Goal: Task Accomplishment & Management: Manage account settings

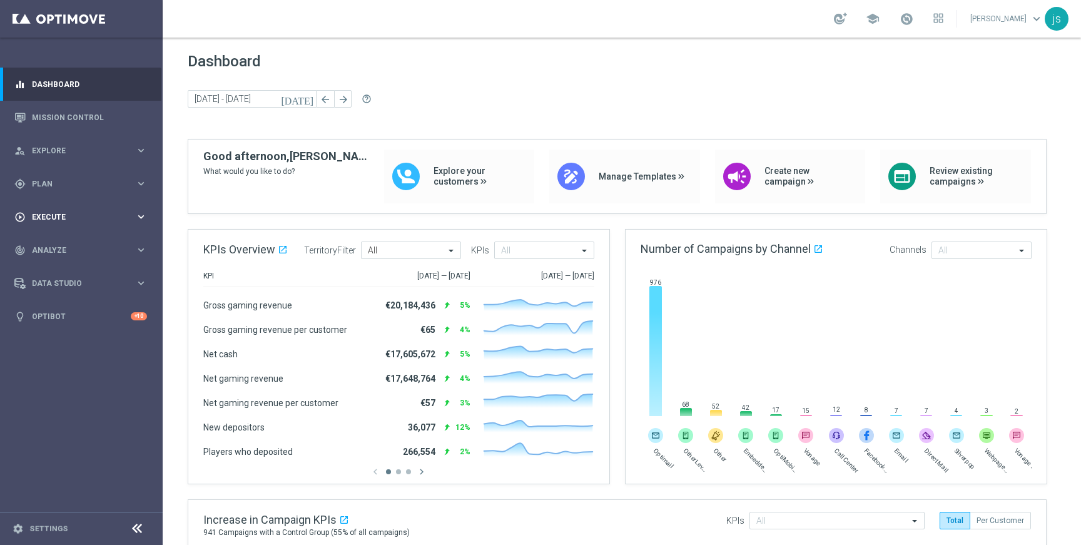
click at [60, 213] on span "Execute" at bounding box center [83, 217] width 103 height 8
click at [76, 244] on link "Campaign Builder" at bounding box center [82, 243] width 98 height 10
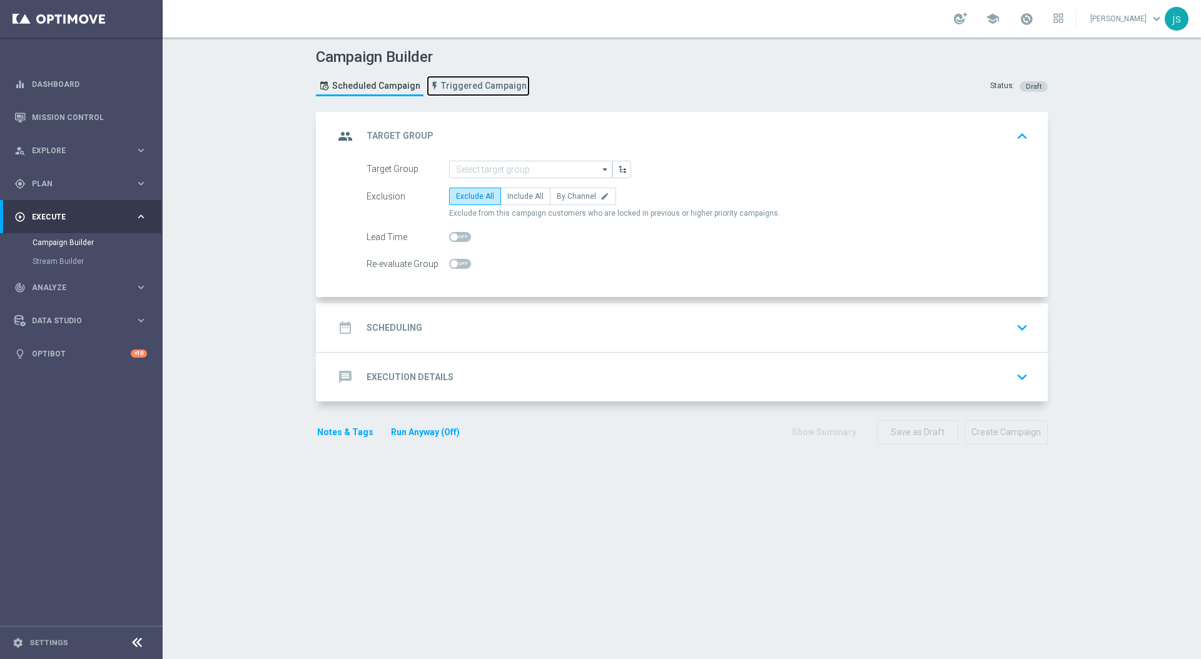
click at [468, 81] on span "Triggered Campaign" at bounding box center [484, 86] width 86 height 11
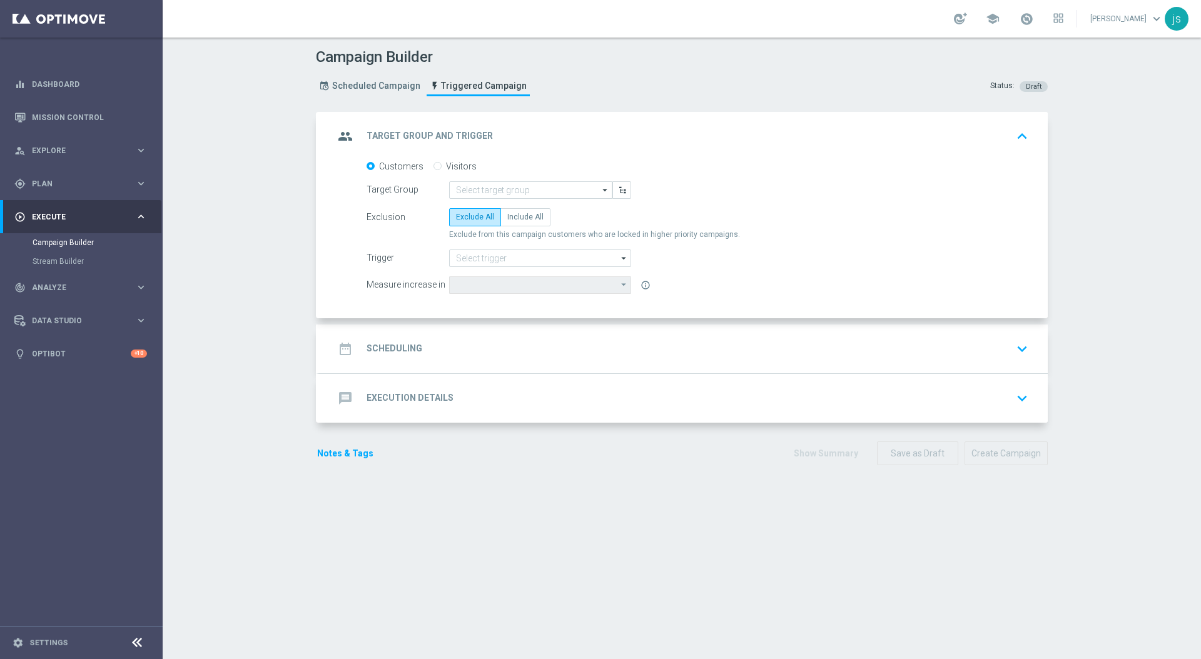
click at [599, 193] on icon "arrow_drop_down" at bounding box center [605, 190] width 13 height 16
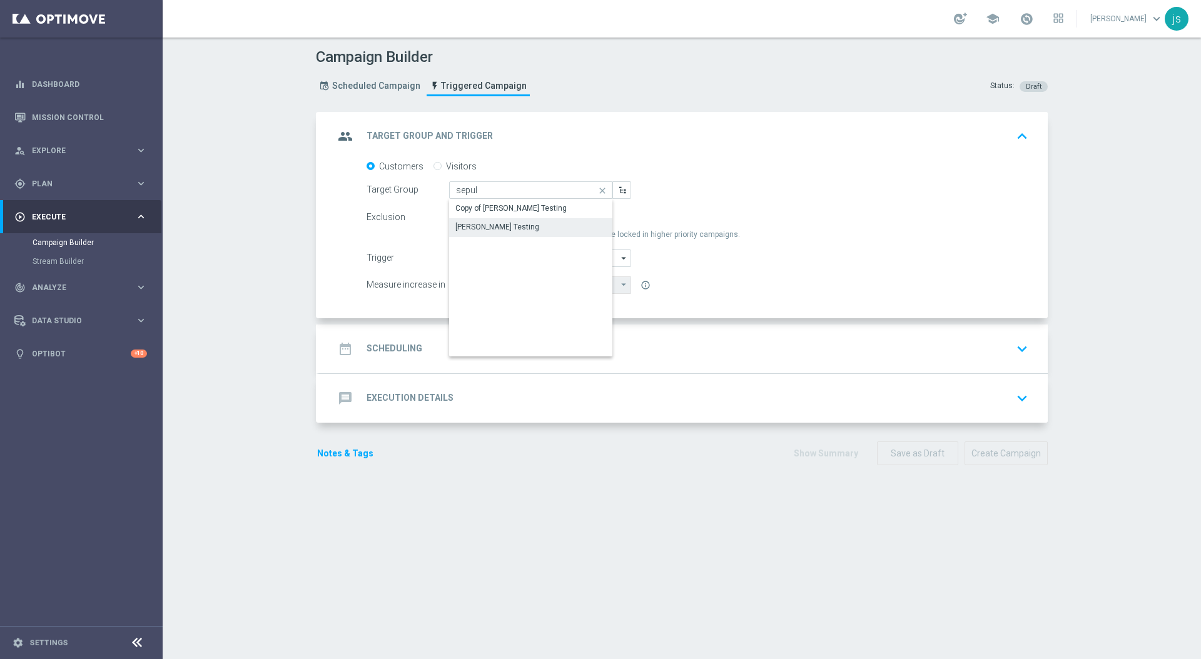
click at [503, 226] on div "[PERSON_NAME] Testing" at bounding box center [497, 226] width 84 height 11
type input "[PERSON_NAME] Testing"
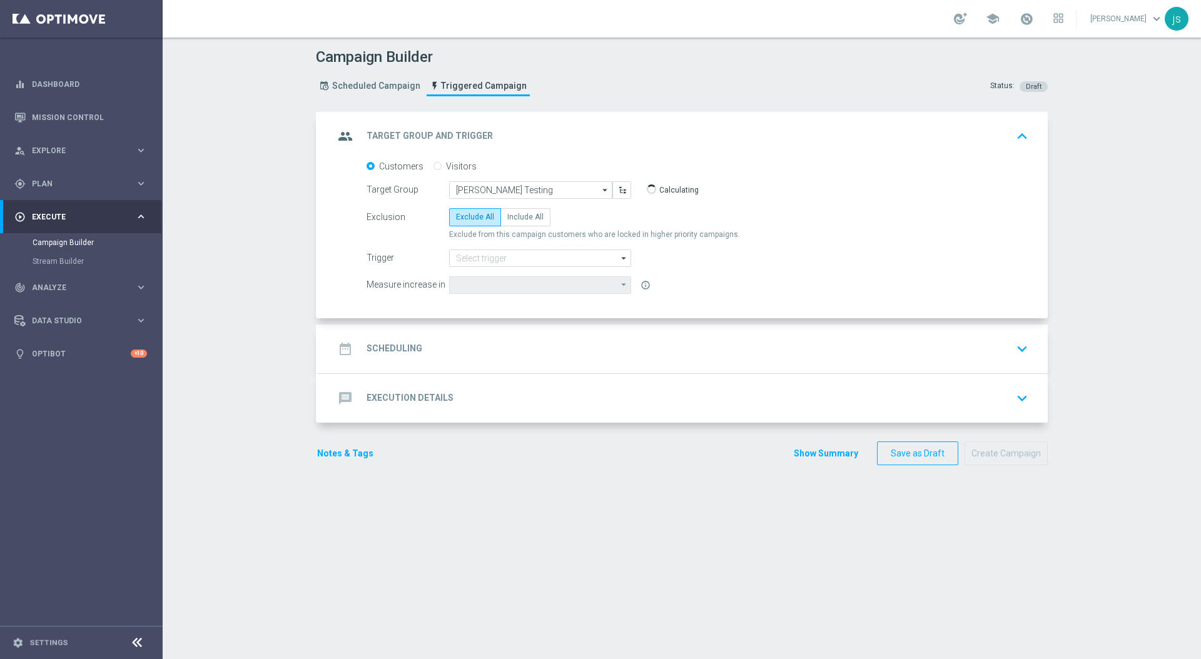
type input "Deposit Amount"
click at [738, 138] on div "group Target Group and Trigger keyboard_arrow_up" at bounding box center [683, 136] width 699 height 24
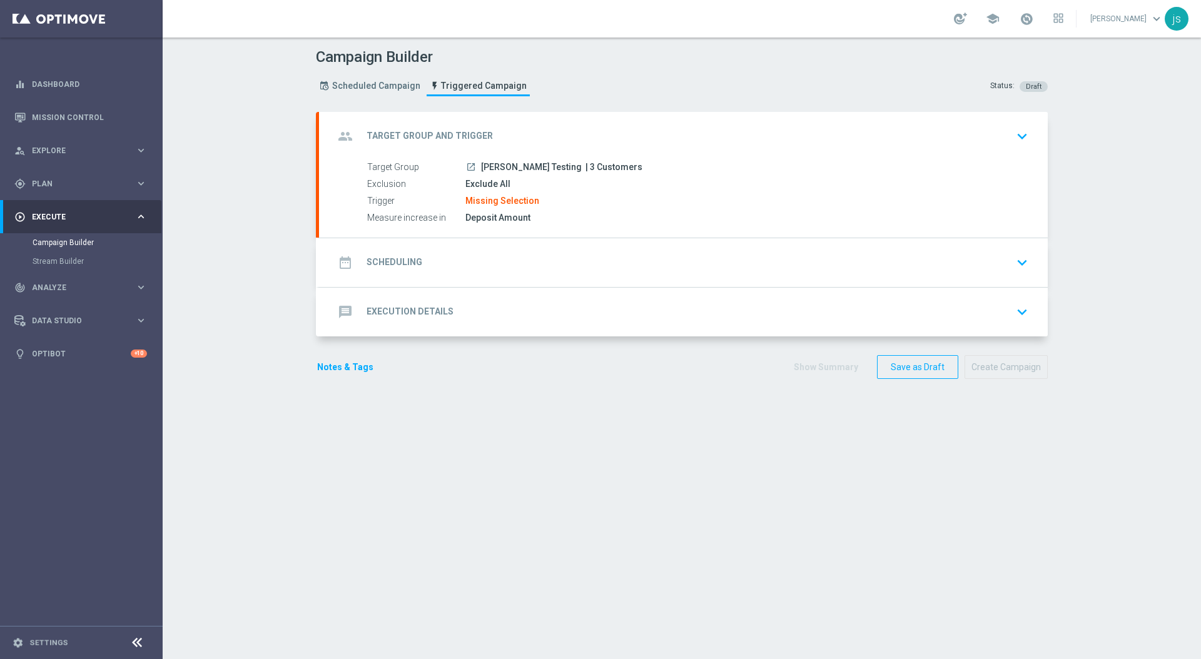
click at [485, 153] on div "group Target Group and Trigger keyboard_arrow_down" at bounding box center [683, 136] width 729 height 49
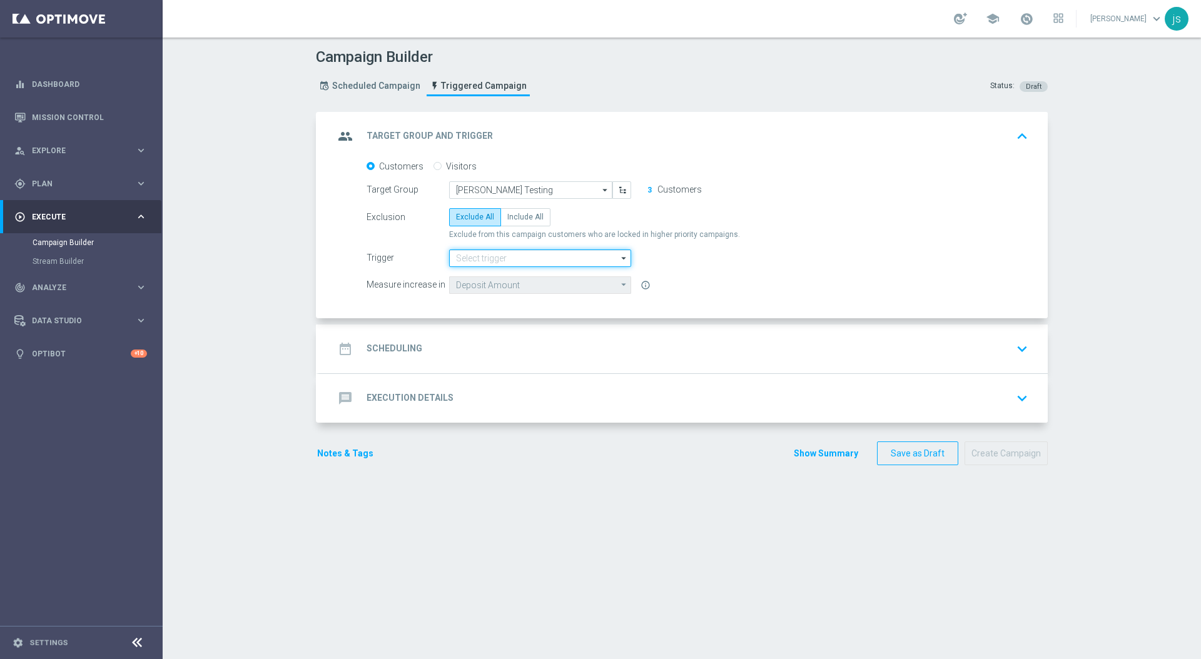
click at [505, 259] on input at bounding box center [540, 259] width 182 height 18
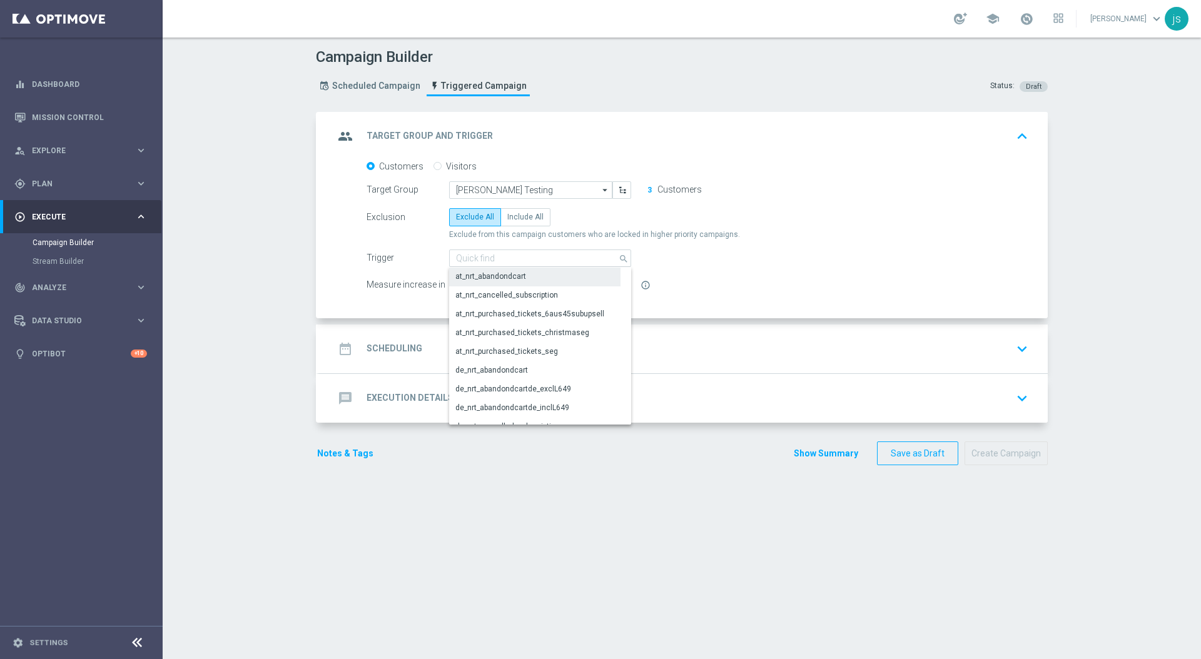
click at [512, 275] on div "at_nrt_abandondcart" at bounding box center [490, 276] width 71 height 11
type input "at_nrt_abandondcart"
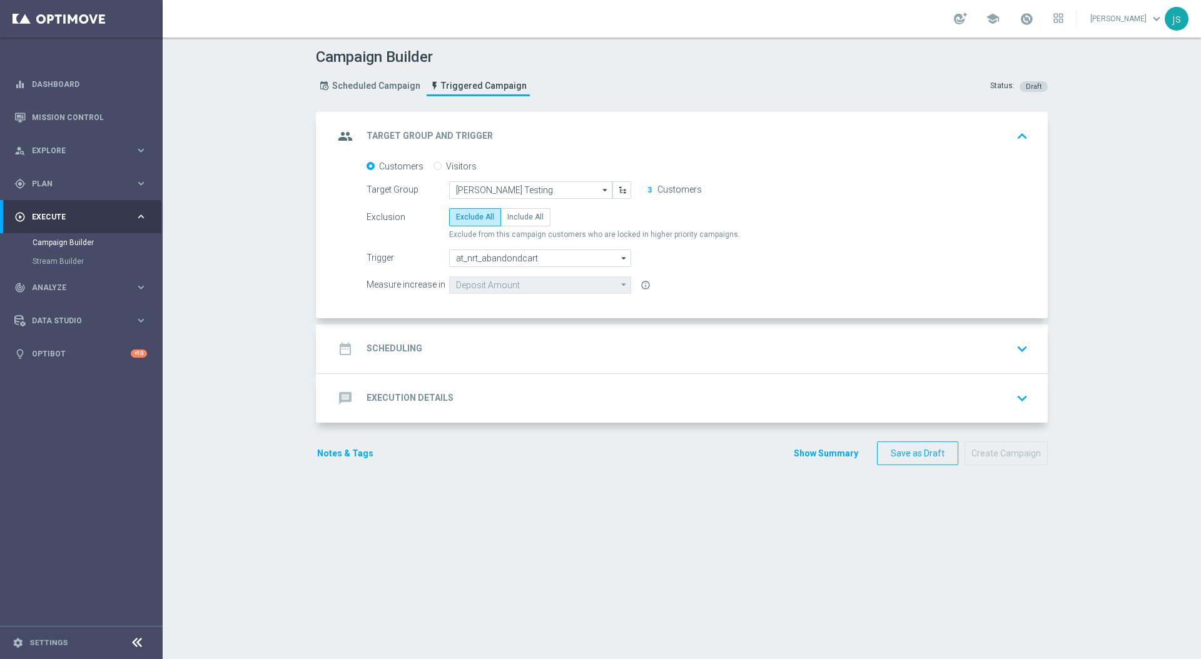
click at [825, 211] on div "Exclusion Exclude All Include All" at bounding box center [697, 217] width 662 height 18
click at [78, 149] on span "Explore" at bounding box center [83, 151] width 103 height 8
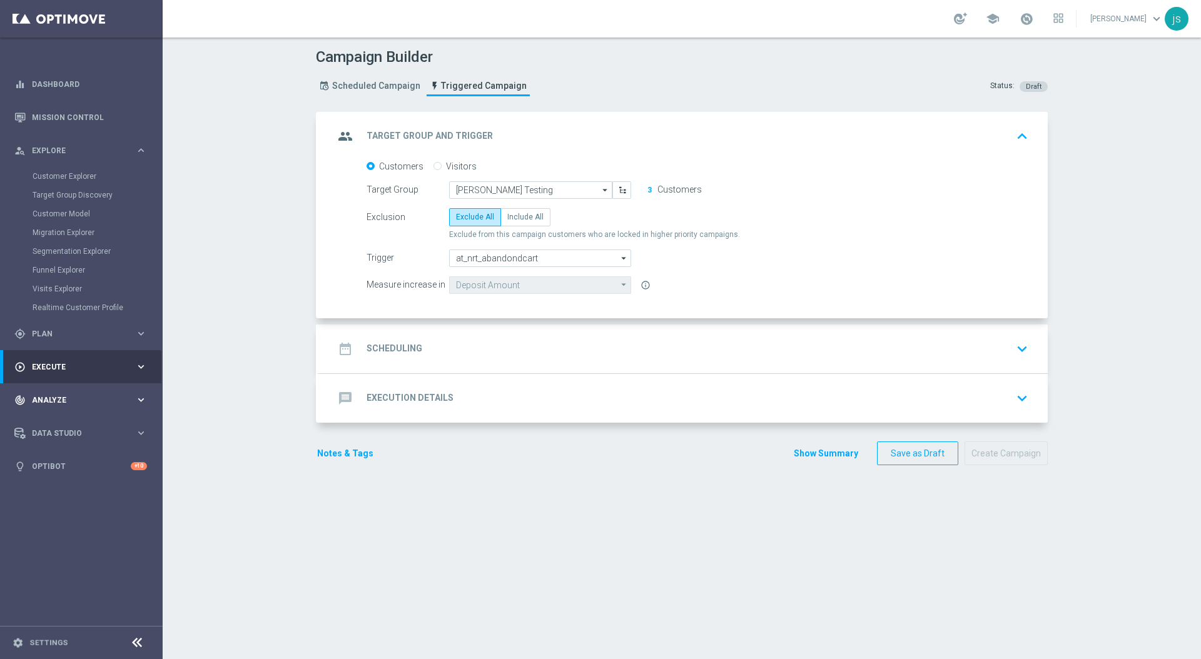
click at [56, 391] on div "track_changes Analyze keyboard_arrow_right" at bounding box center [80, 399] width 161 height 33
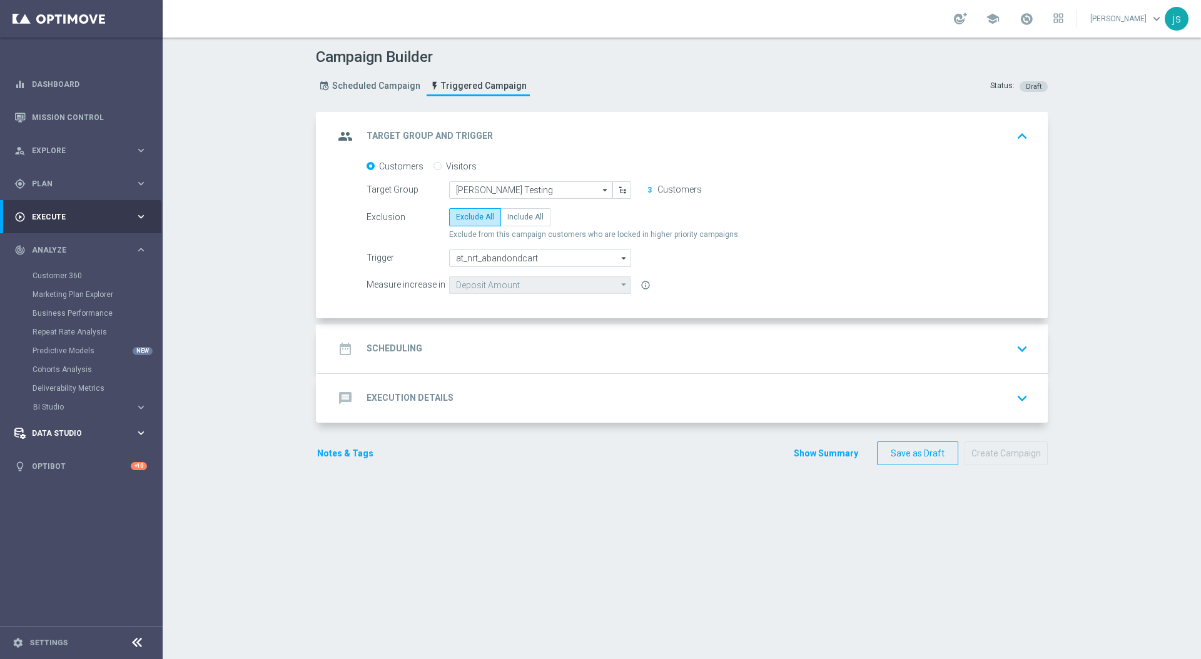
click at [77, 436] on span "Data Studio" at bounding box center [83, 434] width 103 height 8
click at [61, 324] on link "Real-Time Attributes" at bounding box center [82, 328] width 98 height 10
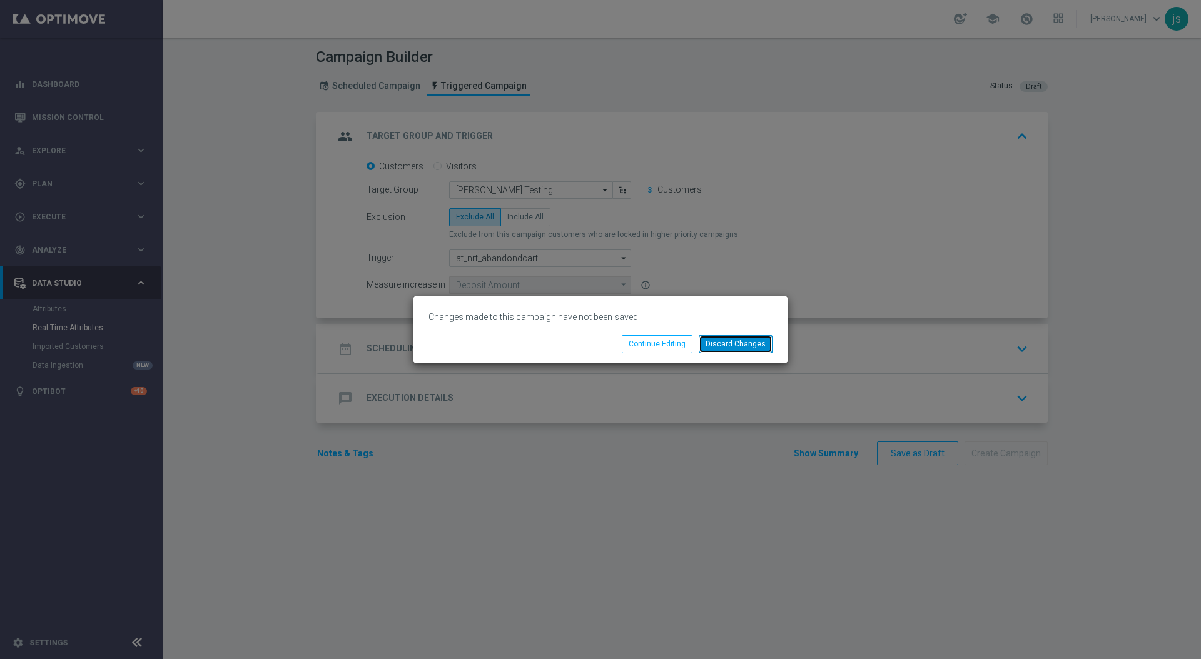
click at [743, 345] on button "Discard Changes" at bounding box center [736, 344] width 74 height 18
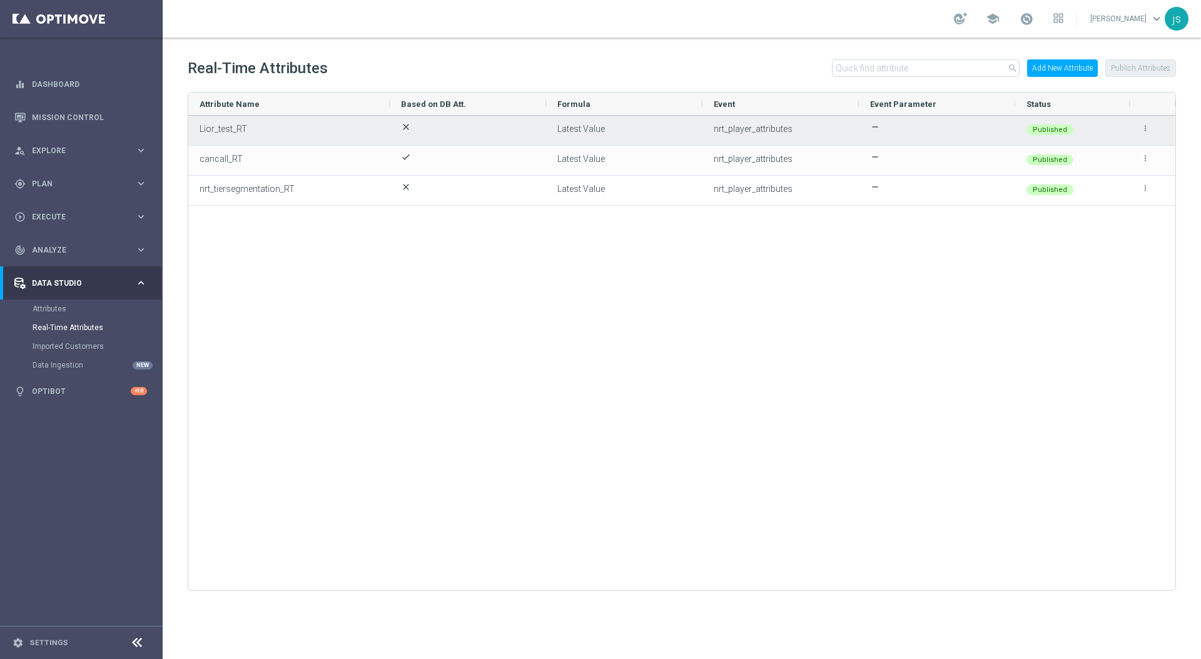
click at [1080, 127] on icon "more_vert" at bounding box center [1145, 128] width 9 height 9
click at [1080, 123] on li "edit Edit" at bounding box center [1118, 123] width 50 height 18
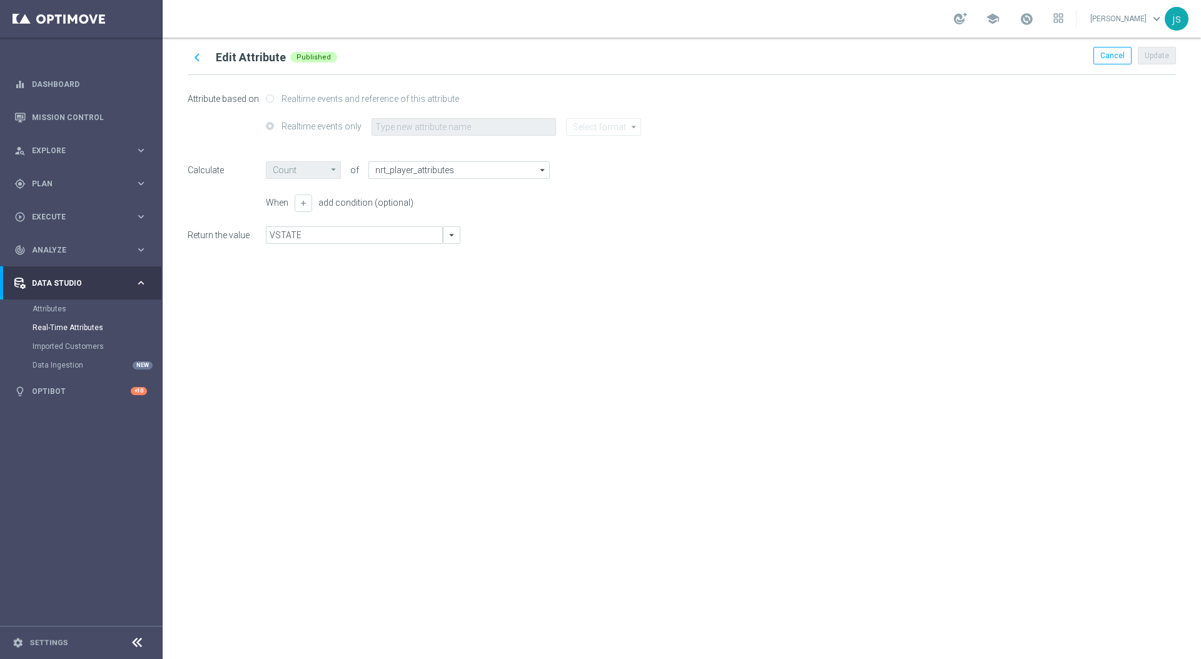
type input "Lior_test_RT"
type input "string"
type input "Latest Value"
click at [199, 55] on icon "chevron_left" at bounding box center [197, 57] width 16 height 16
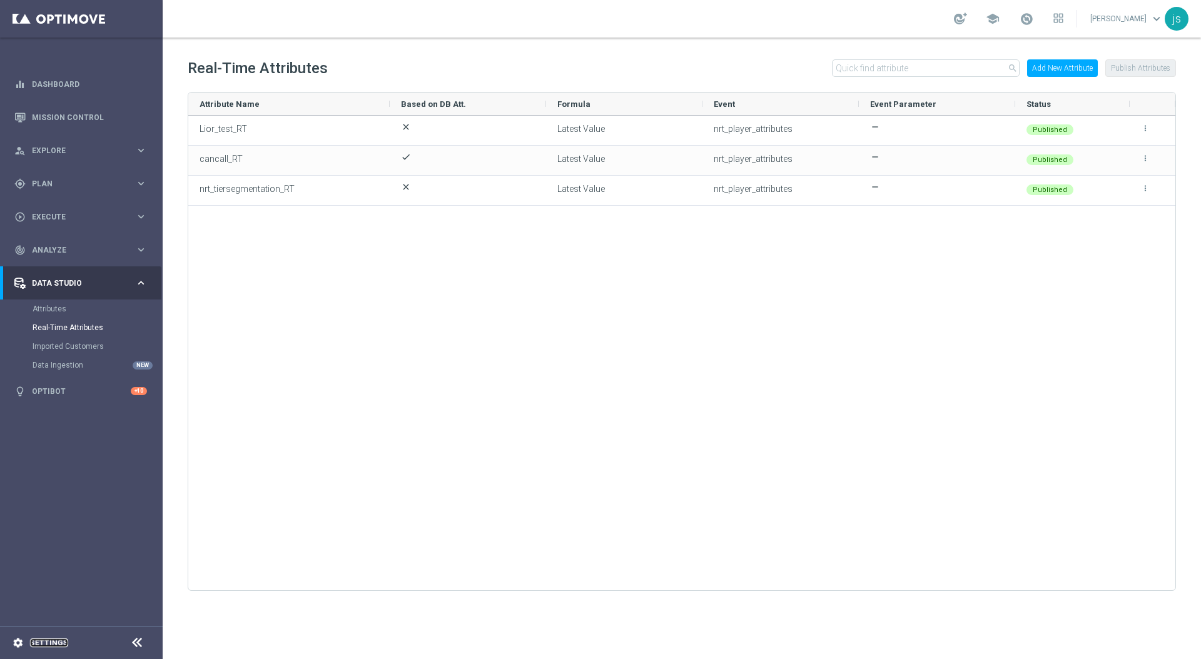
click at [51, 544] on link "Settings" at bounding box center [49, 643] width 38 height 8
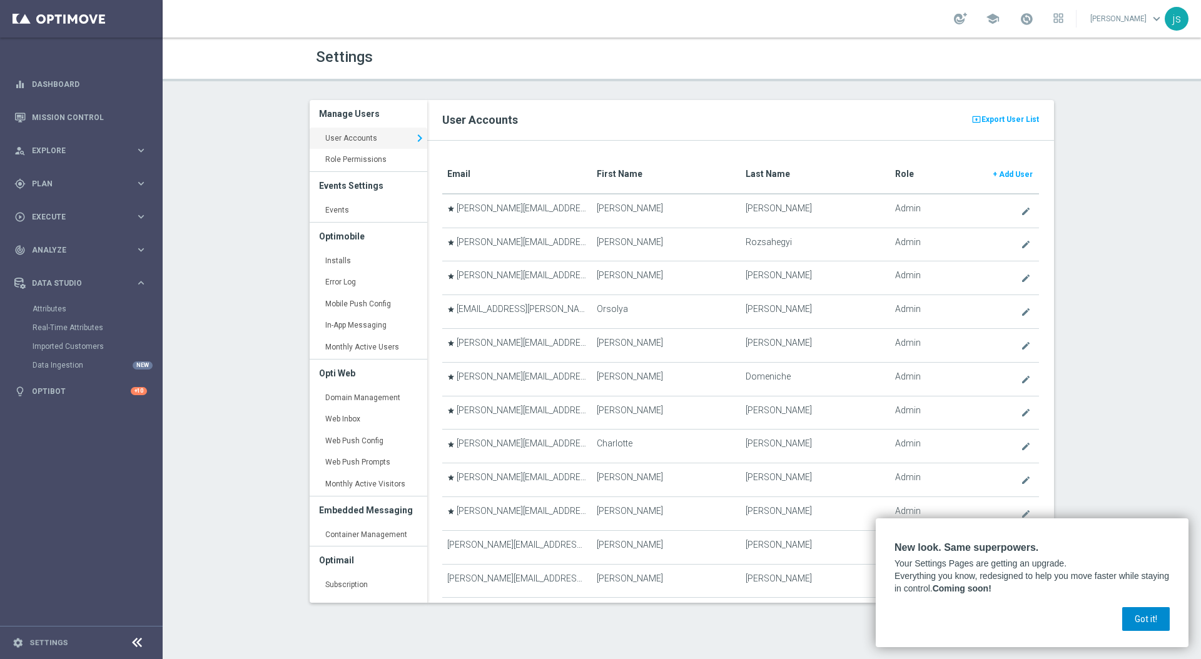
click at [1080, 544] on button "Got it!" at bounding box center [1146, 619] width 48 height 24
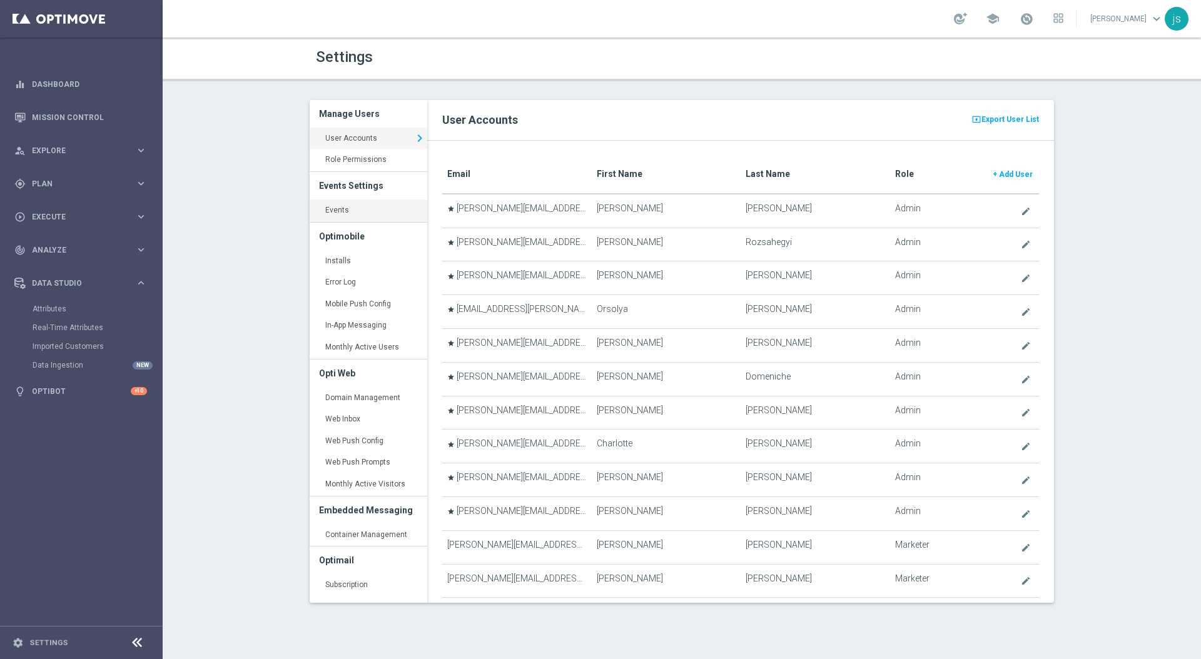
click at [346, 206] on link "Events keyboard_arrow_right" at bounding box center [369, 210] width 118 height 23
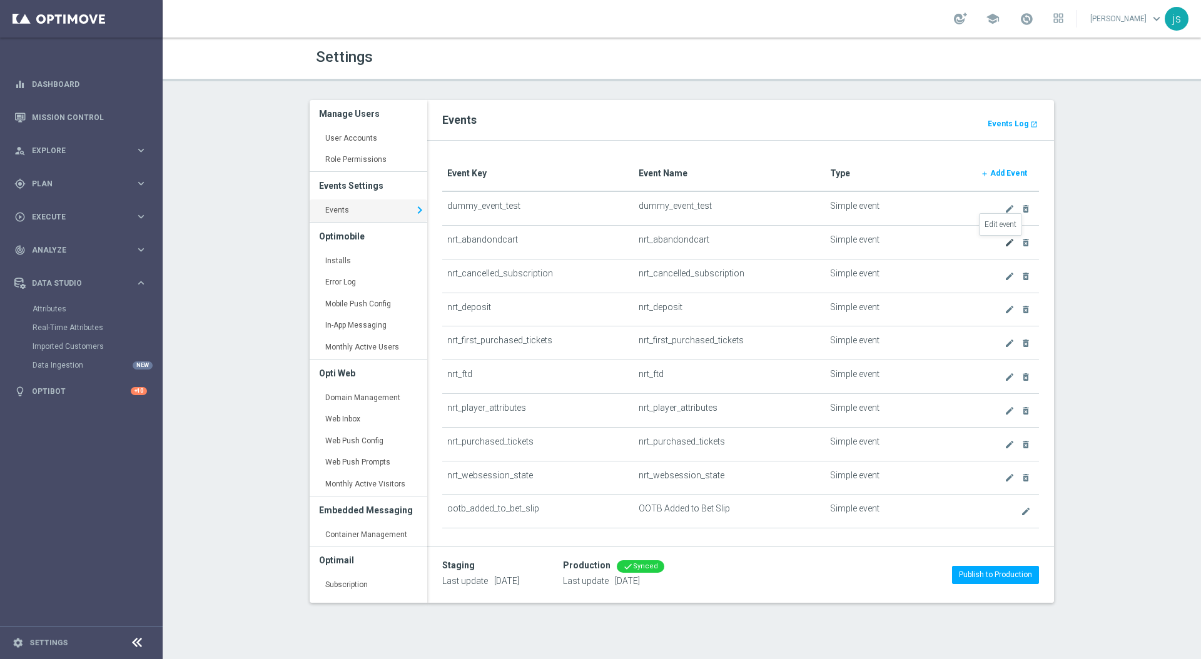
click at [1004, 245] on icon "create" at bounding box center [1009, 243] width 10 height 10
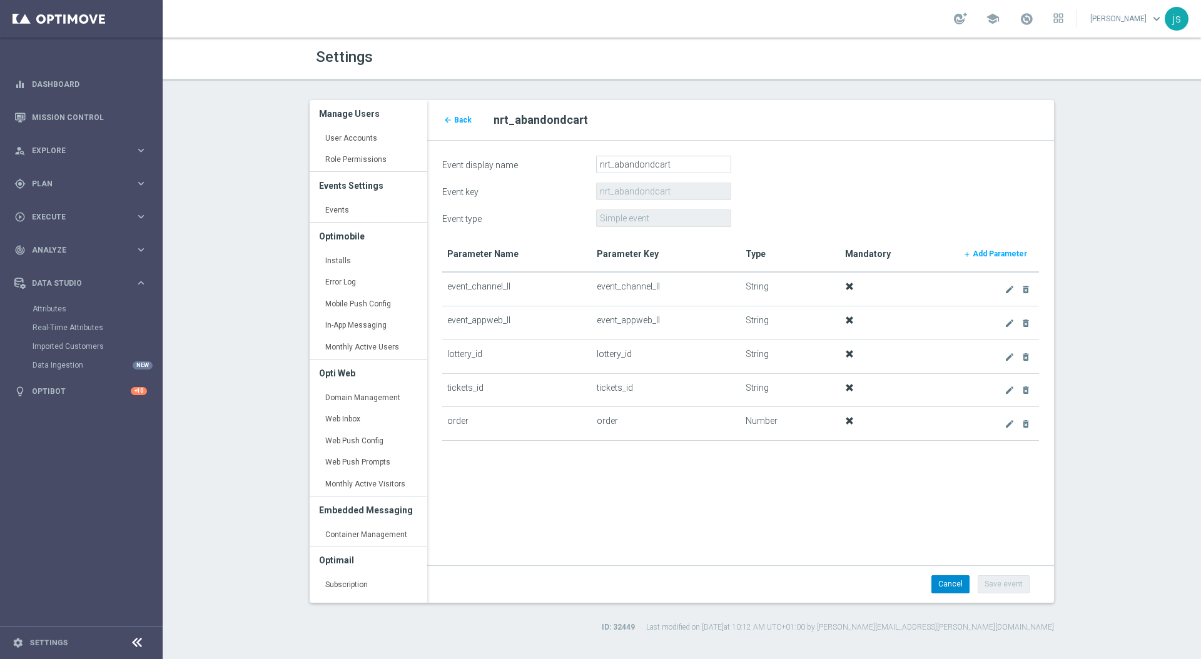
click at [949, 544] on link "Cancel" at bounding box center [950, 584] width 38 height 18
